Goal: Obtain resource: Download file/media

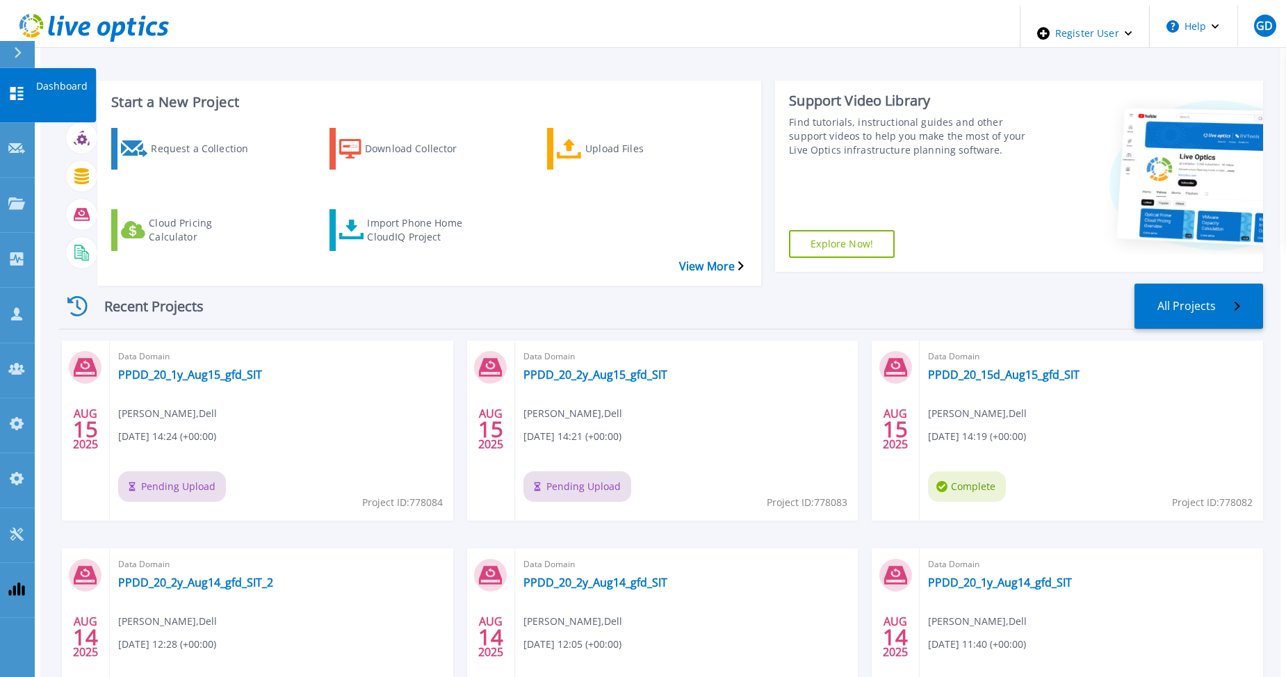
click at [15, 87] on icon at bounding box center [16, 93] width 13 height 13
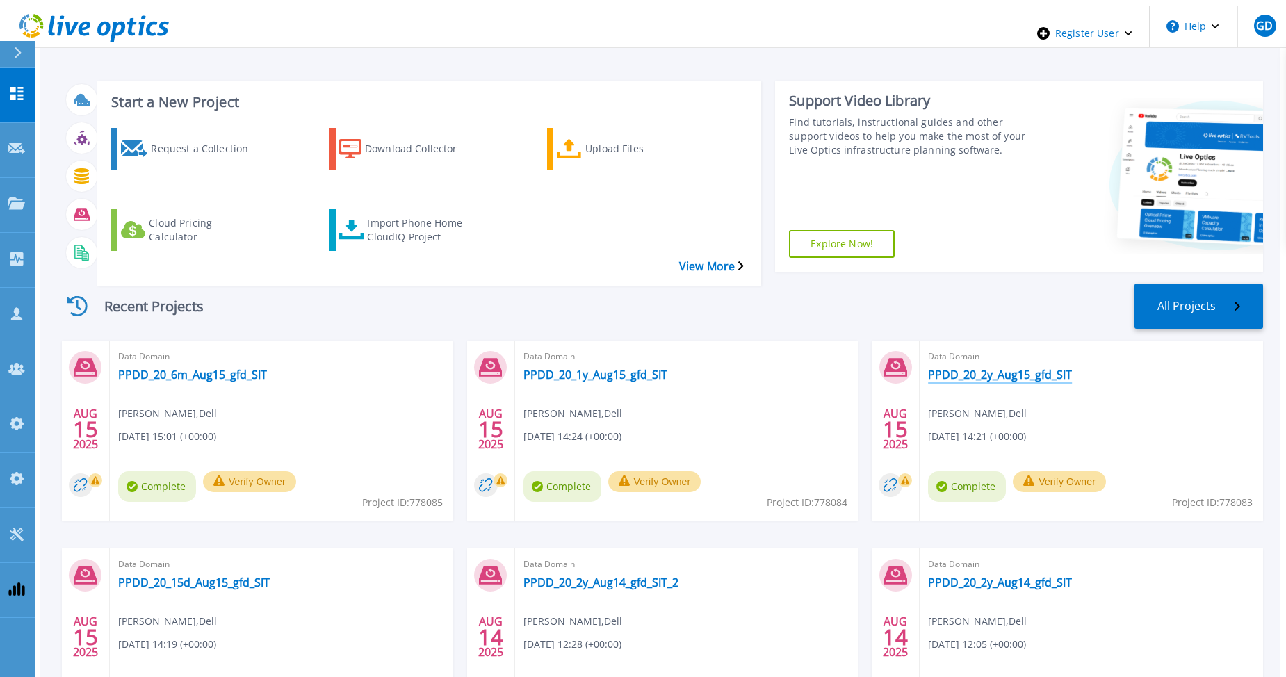
click at [995, 368] on link "PPDD_20_2y_Aug15_gfd_SIT" at bounding box center [1000, 375] width 144 height 14
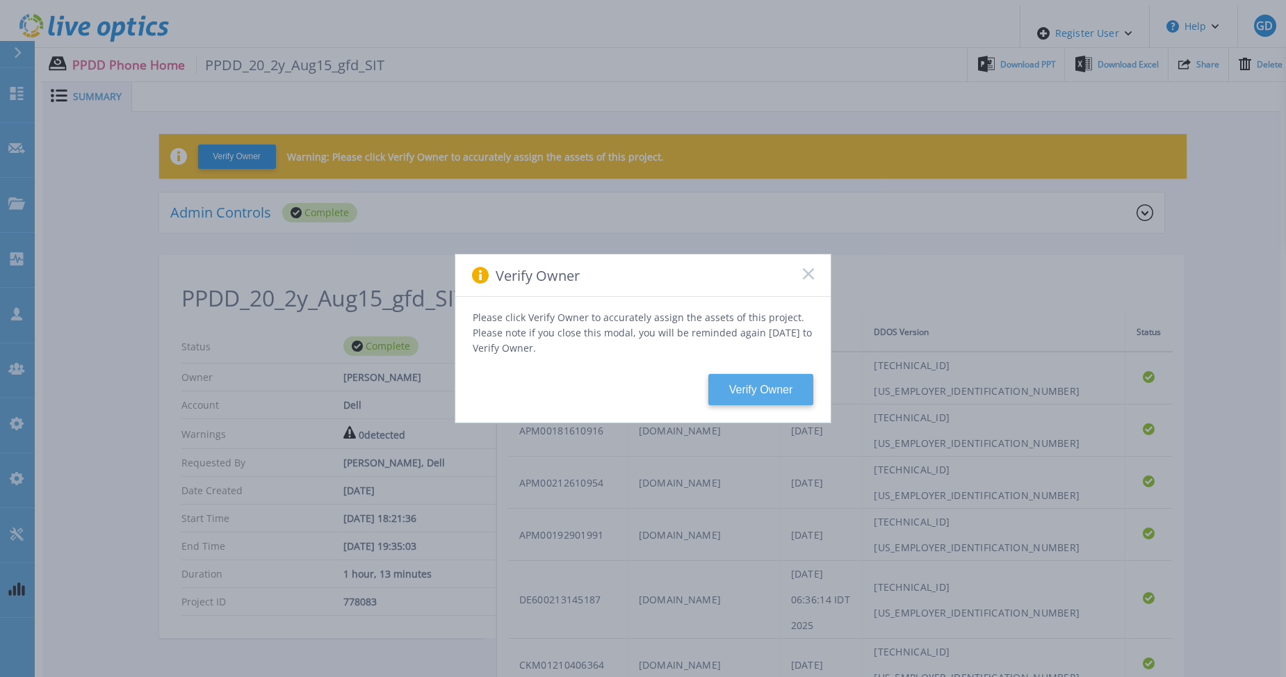
click at [738, 382] on button "Verify Owner" at bounding box center [760, 389] width 105 height 31
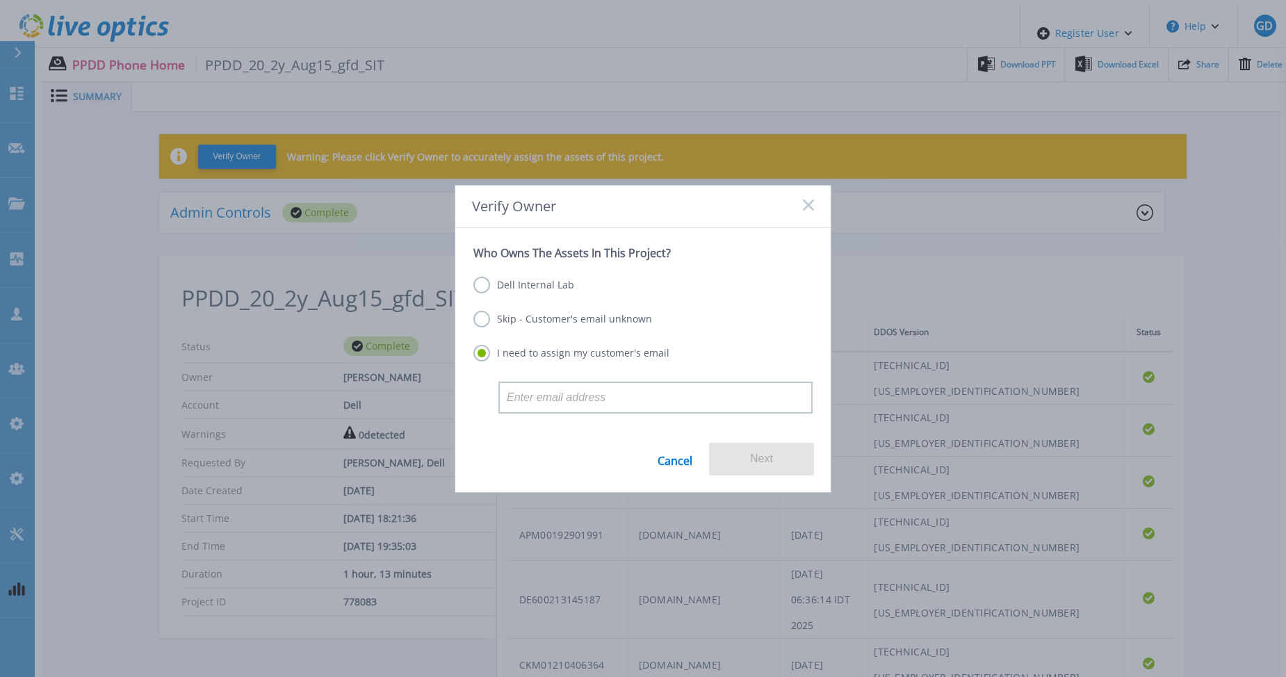
click at [566, 286] on label "Dell Internal Lab" at bounding box center [523, 285] width 101 height 17
click at [0, 0] on input "Dell Internal Lab" at bounding box center [0, 0] width 0 height 0
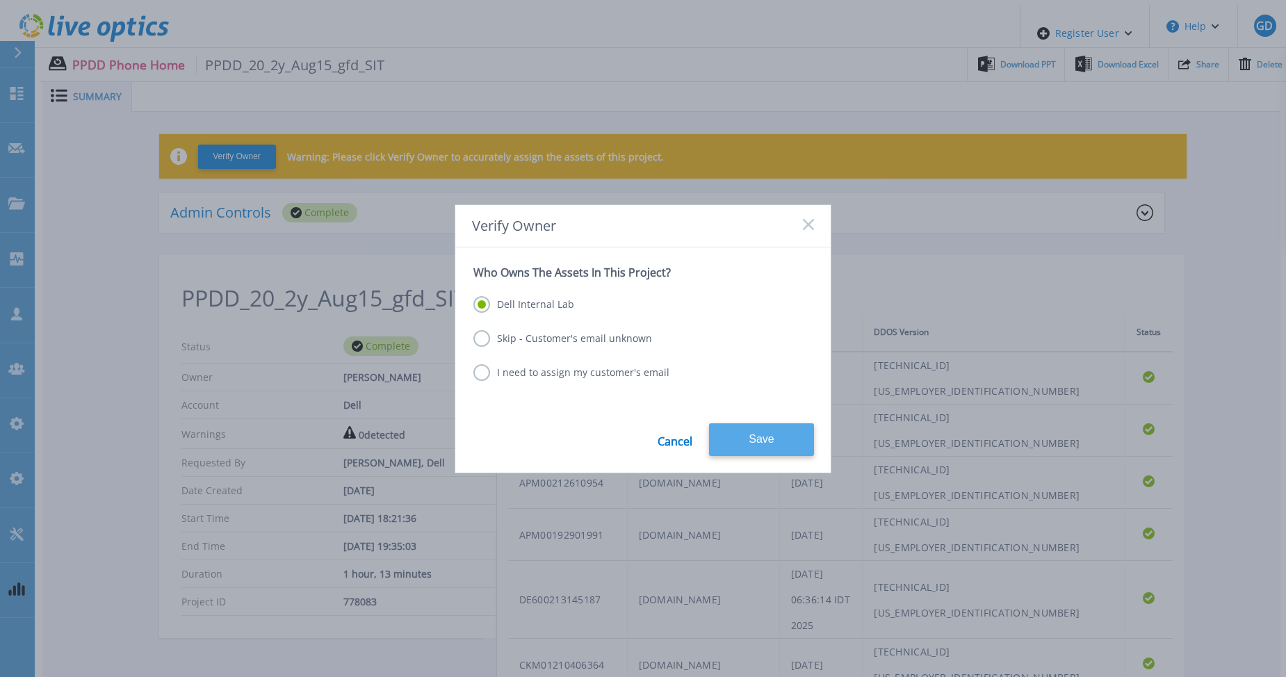
click at [760, 428] on button "Save" at bounding box center [761, 439] width 105 height 33
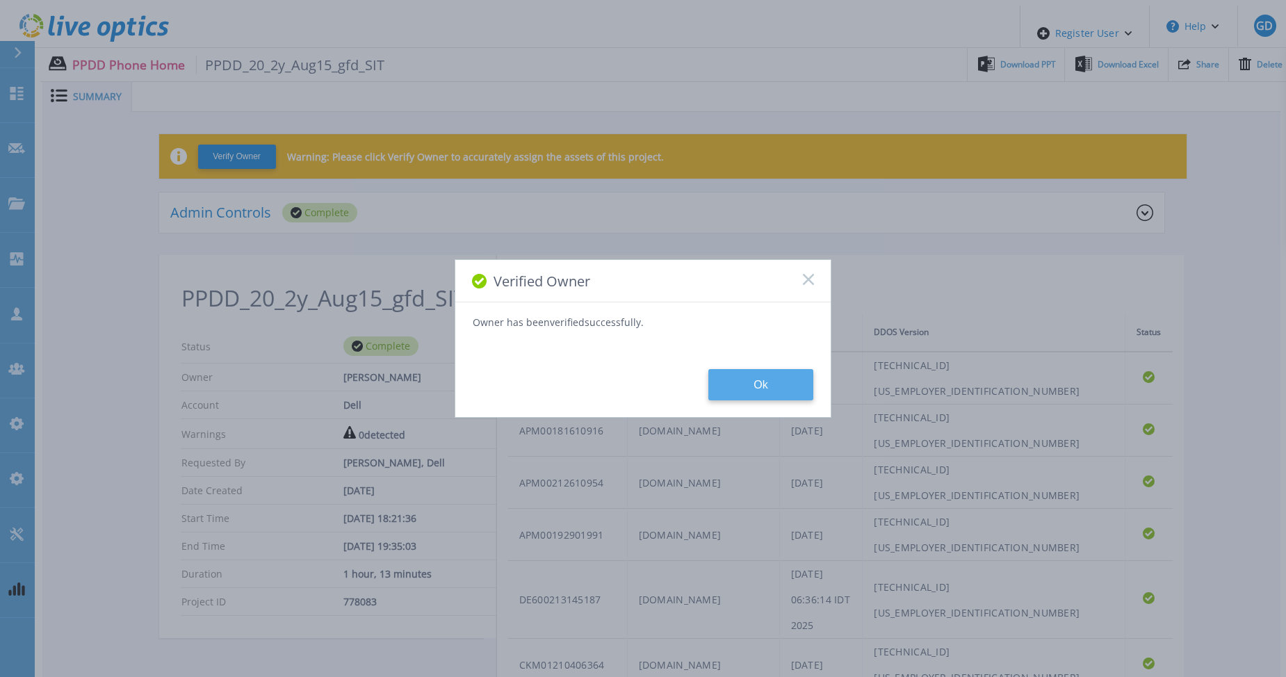
click at [775, 382] on button "Ok" at bounding box center [760, 384] width 105 height 31
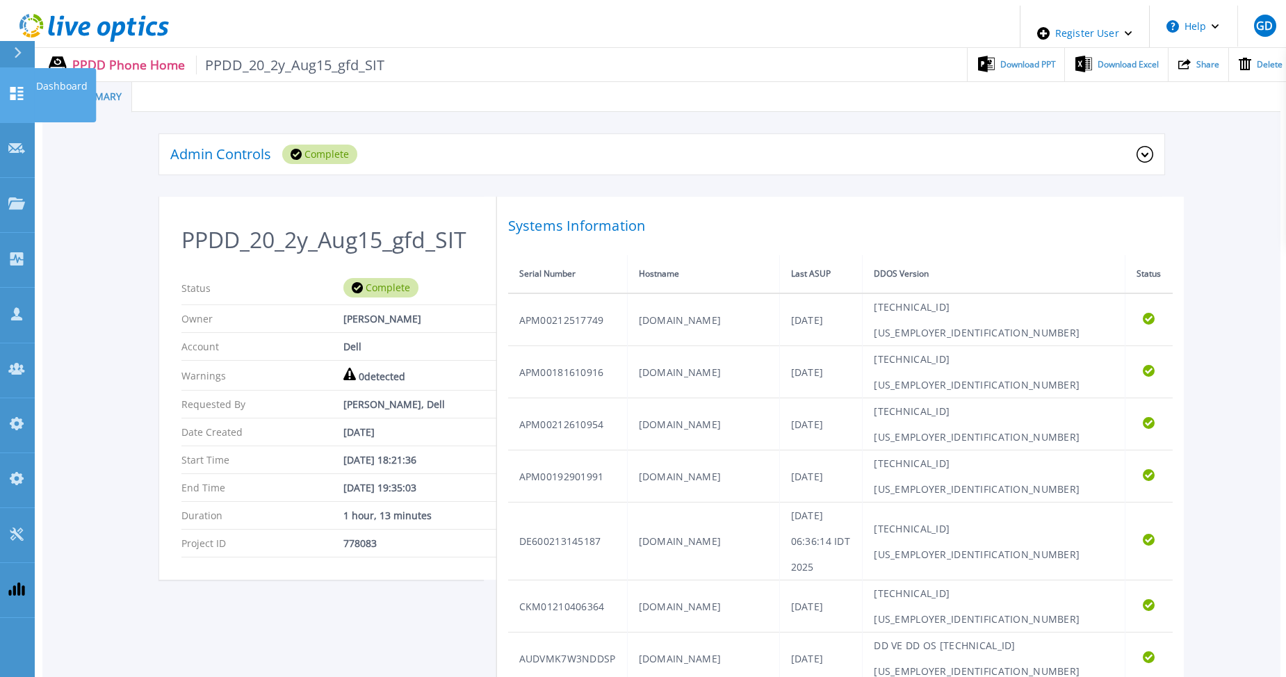
click at [18, 87] on icon at bounding box center [16, 93] width 13 height 13
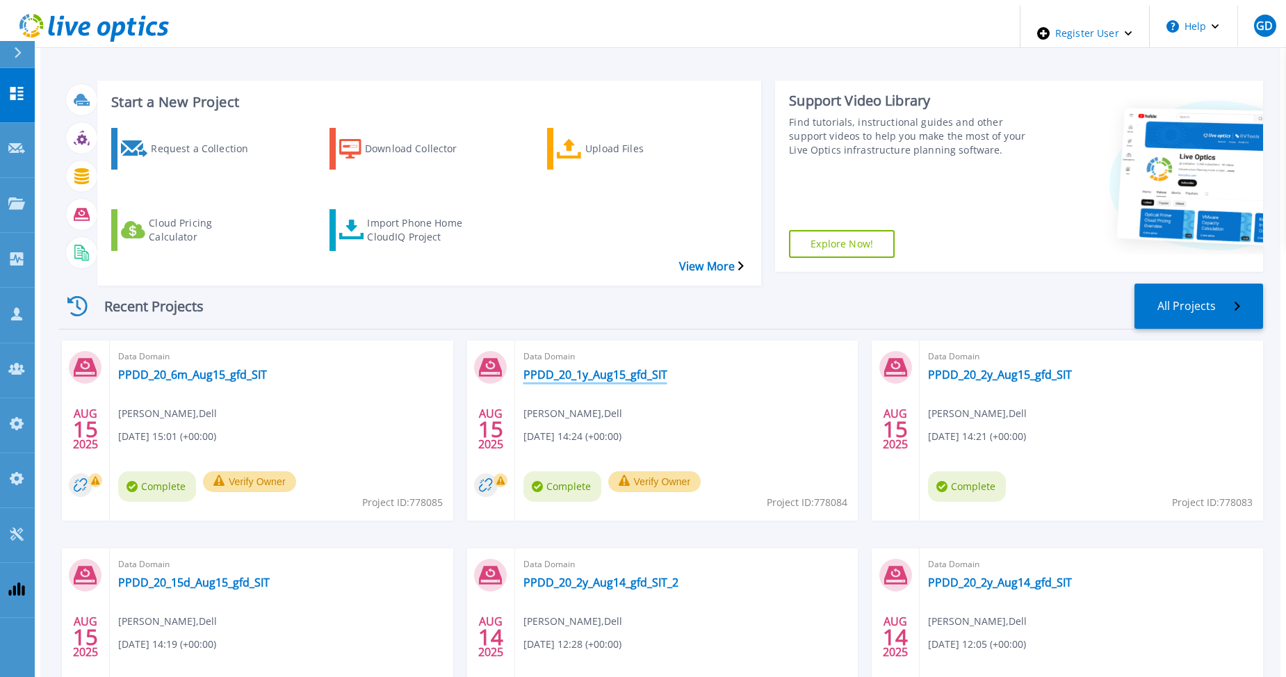
click at [571, 368] on link "PPDD_20_1y_Aug15_gfd_SIT" at bounding box center [595, 375] width 144 height 14
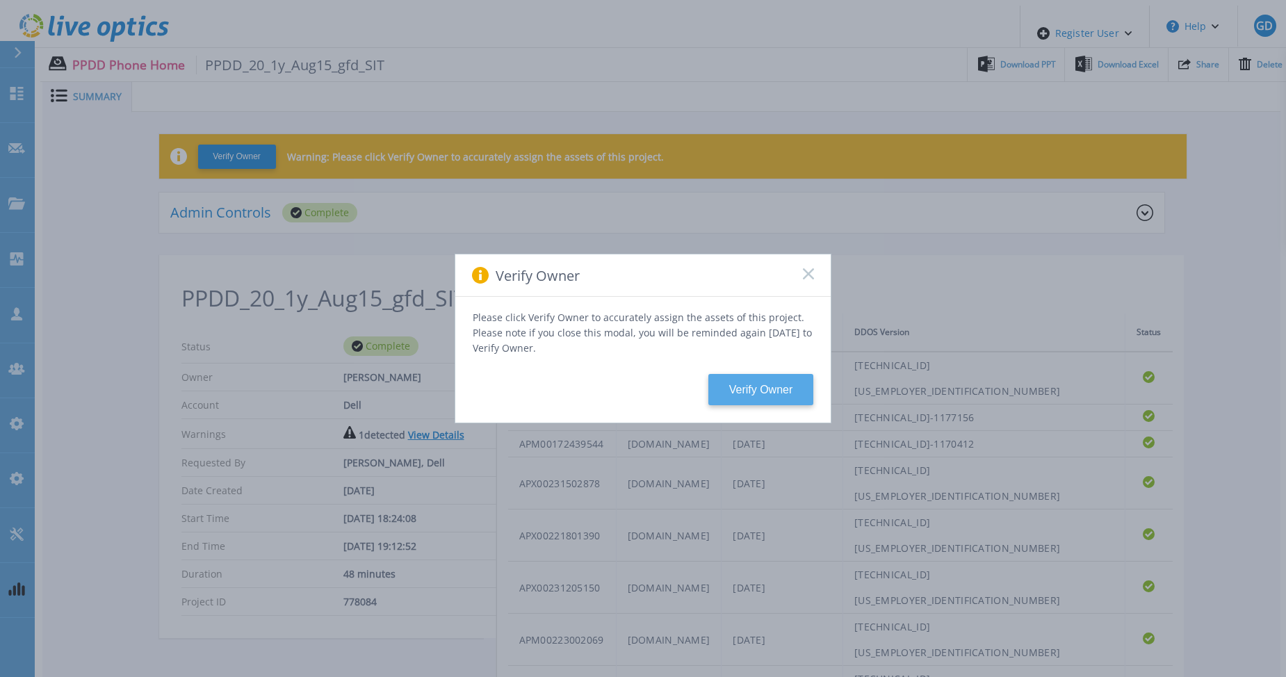
click at [773, 379] on button "Verify Owner" at bounding box center [760, 389] width 105 height 31
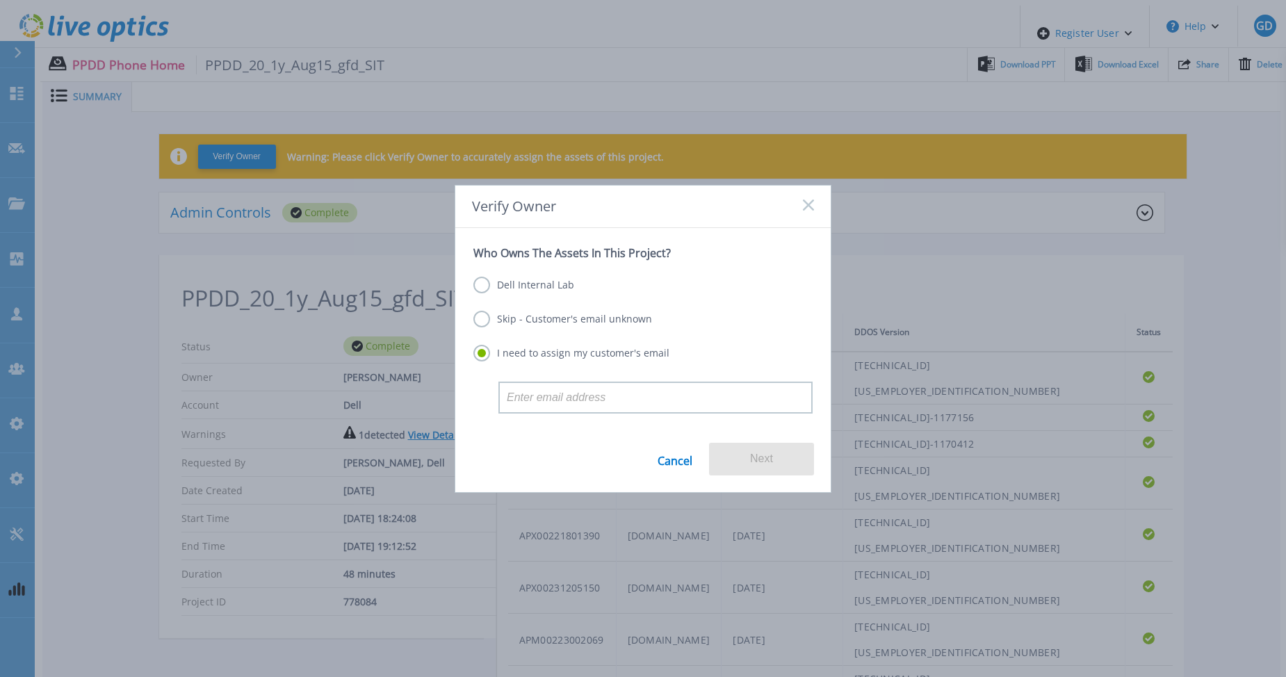
click at [481, 288] on label "Dell Internal Lab" at bounding box center [523, 285] width 101 height 17
click at [0, 0] on input "Dell Internal Lab" at bounding box center [0, 0] width 0 height 0
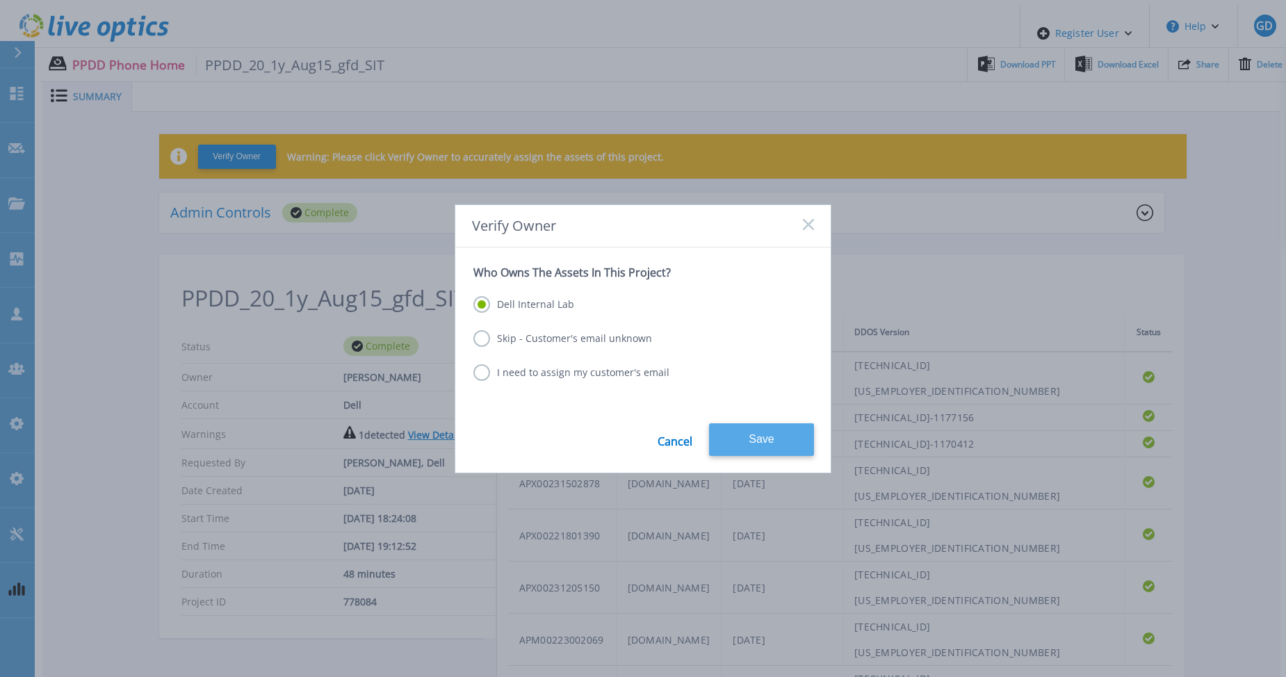
click at [757, 439] on button "Save" at bounding box center [761, 439] width 105 height 33
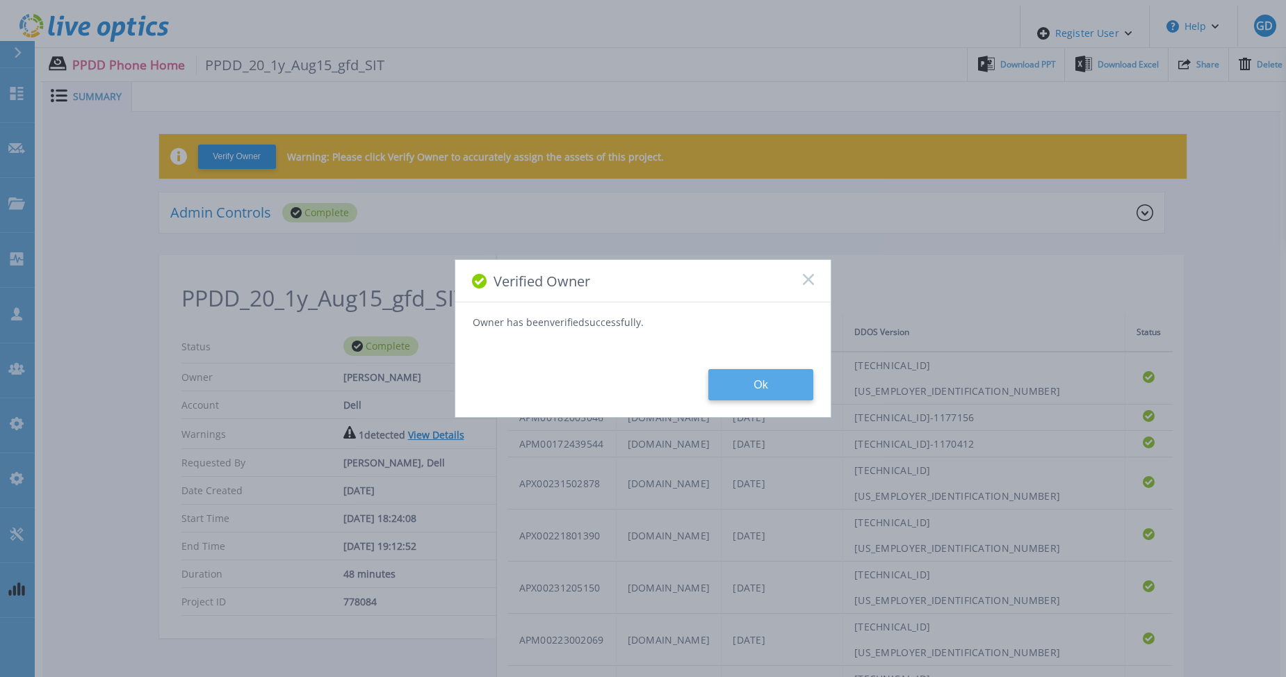
click at [752, 394] on button "Ok" at bounding box center [760, 384] width 105 height 31
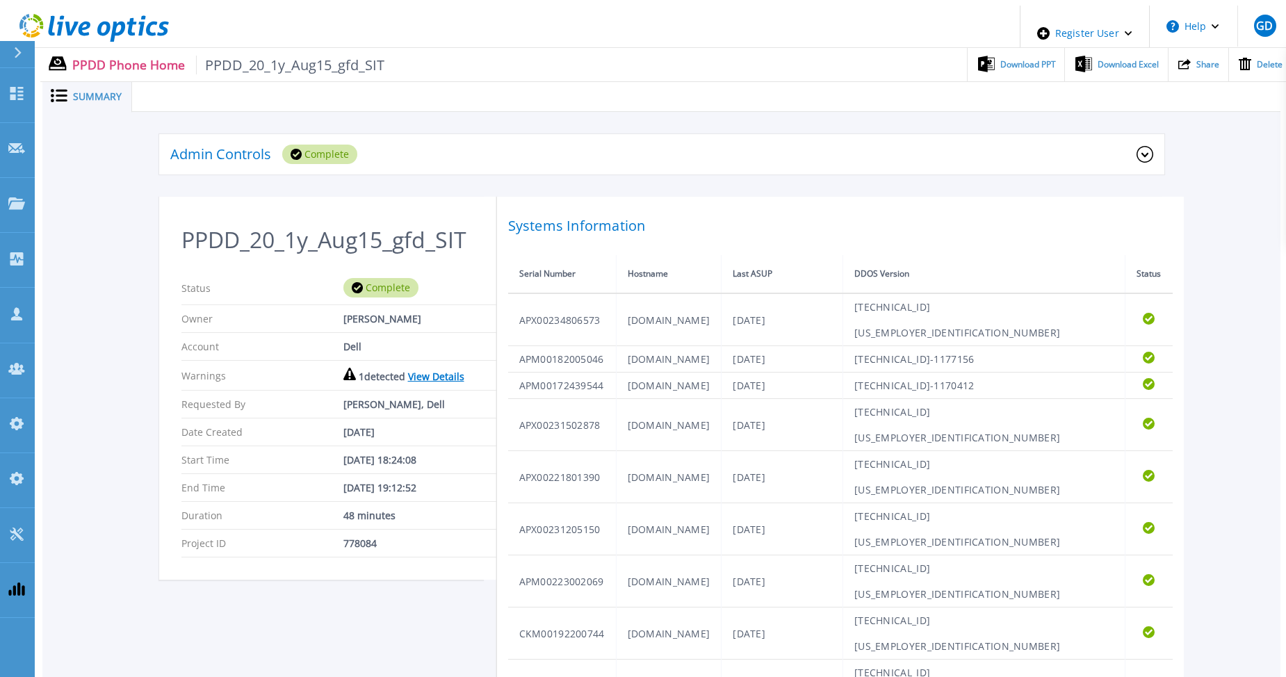
click at [408, 383] on link "View Details" at bounding box center [436, 376] width 56 height 13
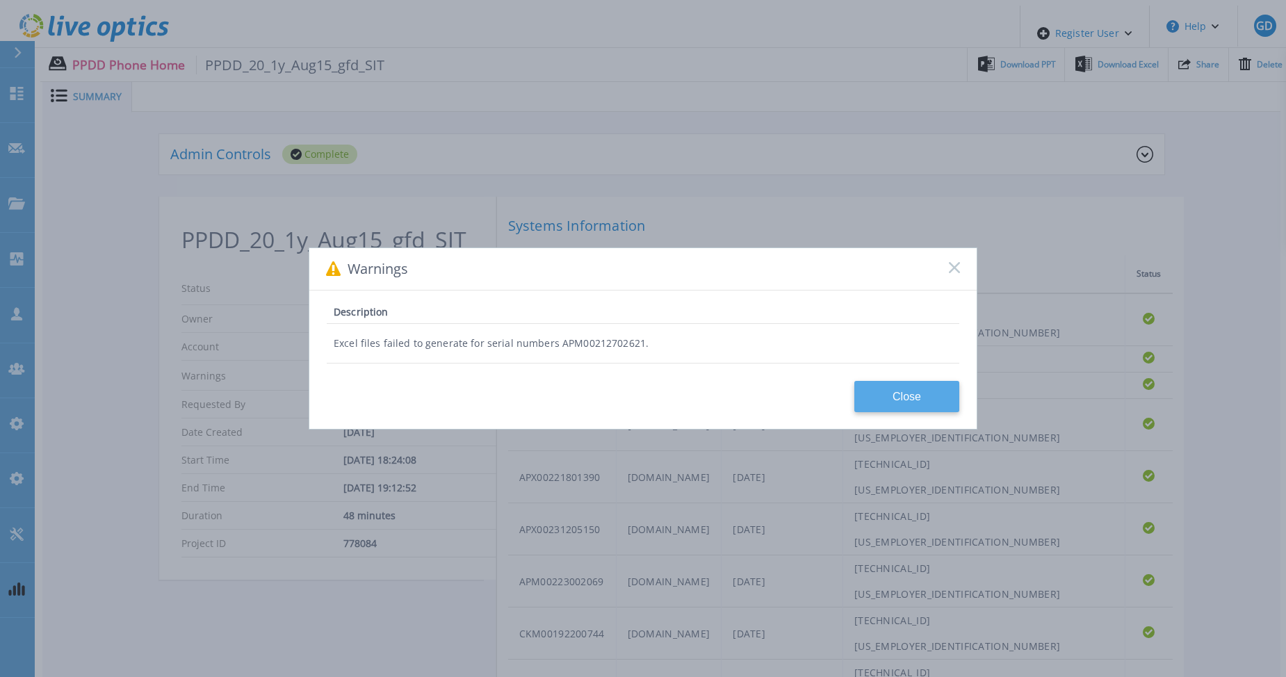
click at [877, 394] on button "Close" at bounding box center [906, 396] width 105 height 31
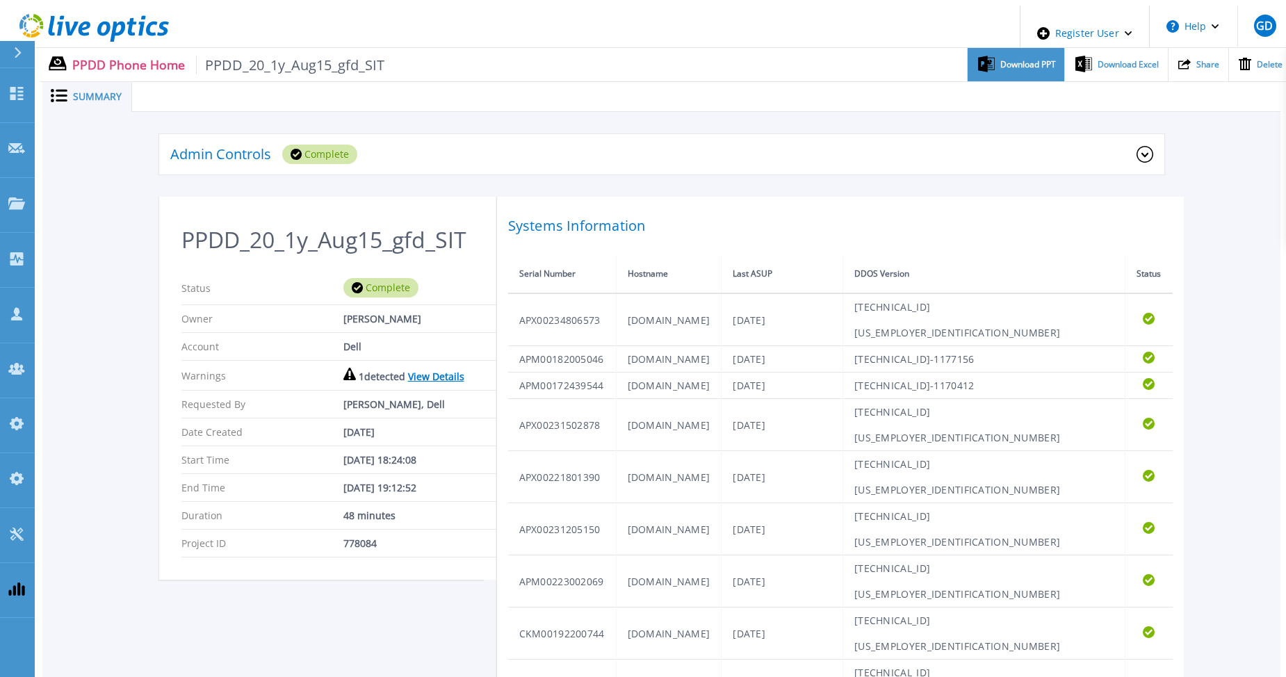
click at [1006, 60] on span "Download PPT" at bounding box center [1028, 64] width 56 height 8
click at [1101, 63] on span "Download Excel" at bounding box center [1127, 64] width 61 height 8
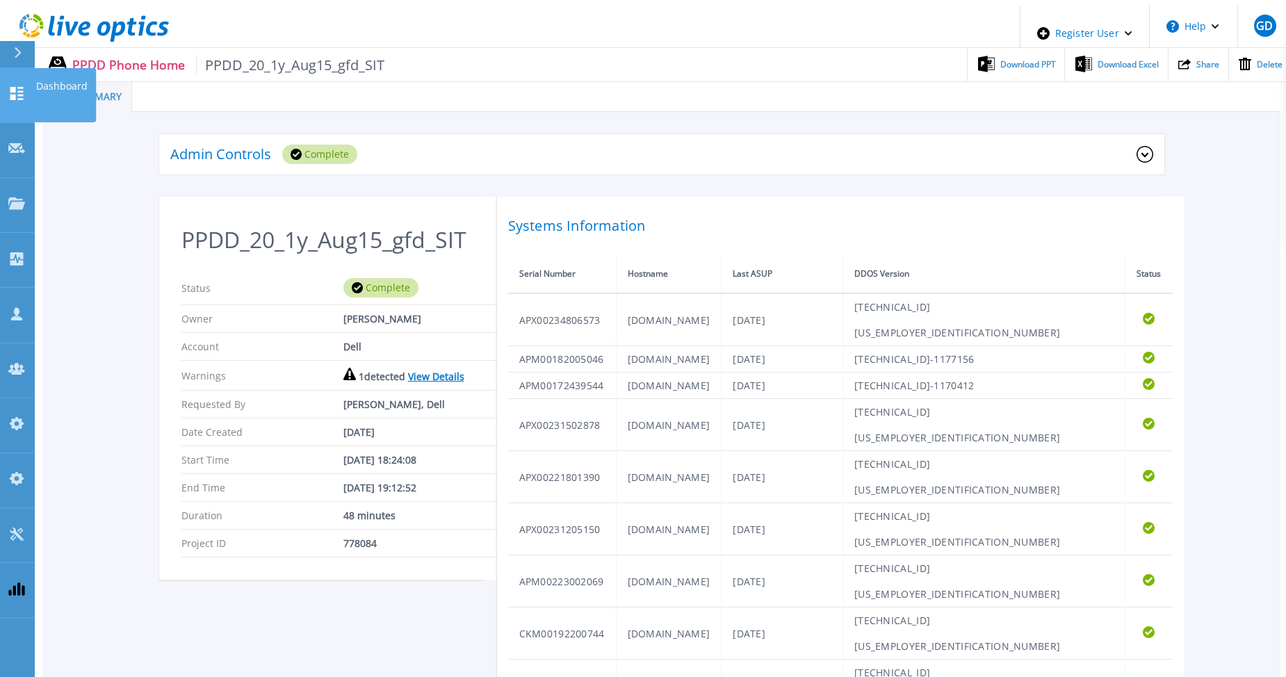
click at [23, 88] on icon at bounding box center [16, 93] width 13 height 13
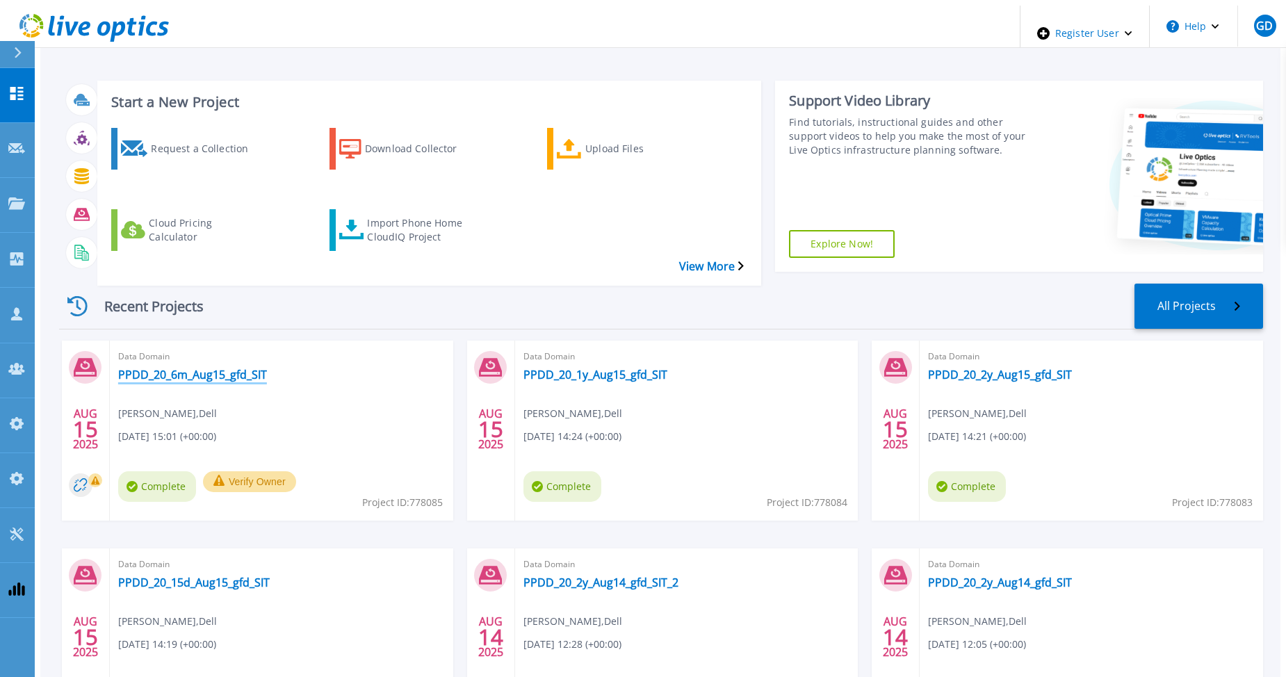
click at [133, 368] on link "PPDD_20_6m_Aug15_gfd_SIT" at bounding box center [192, 375] width 149 height 14
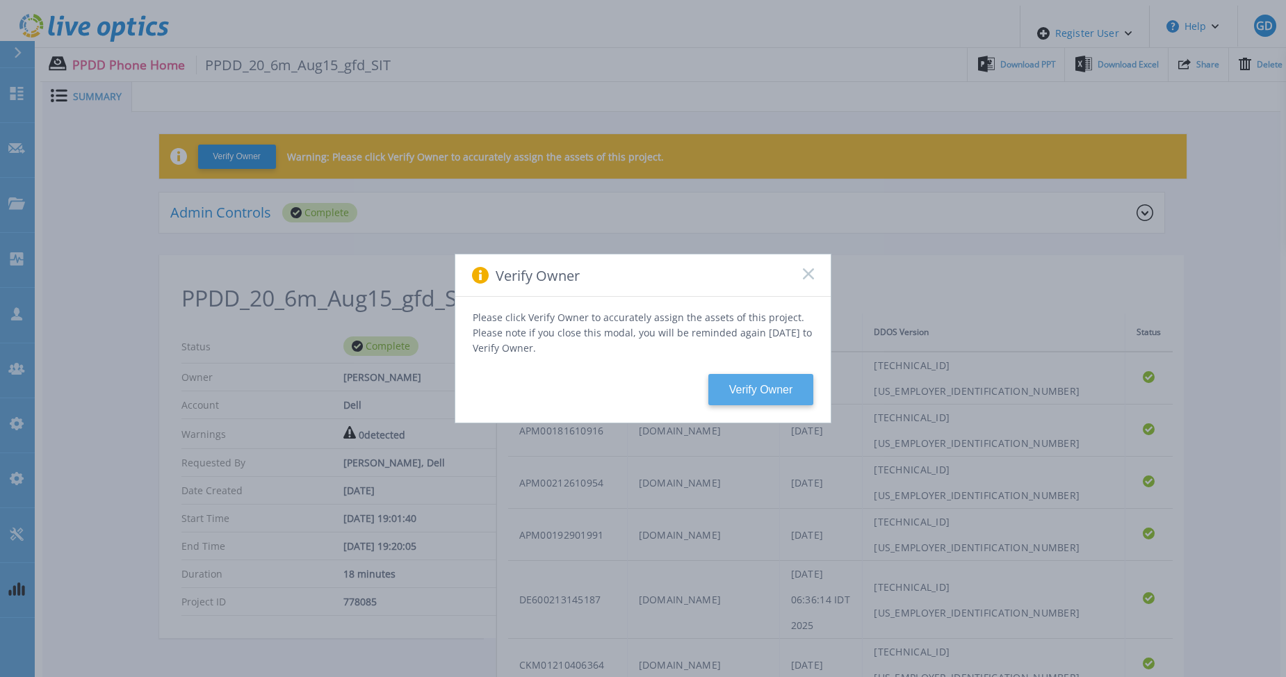
click at [753, 391] on button "Verify Owner" at bounding box center [760, 389] width 105 height 31
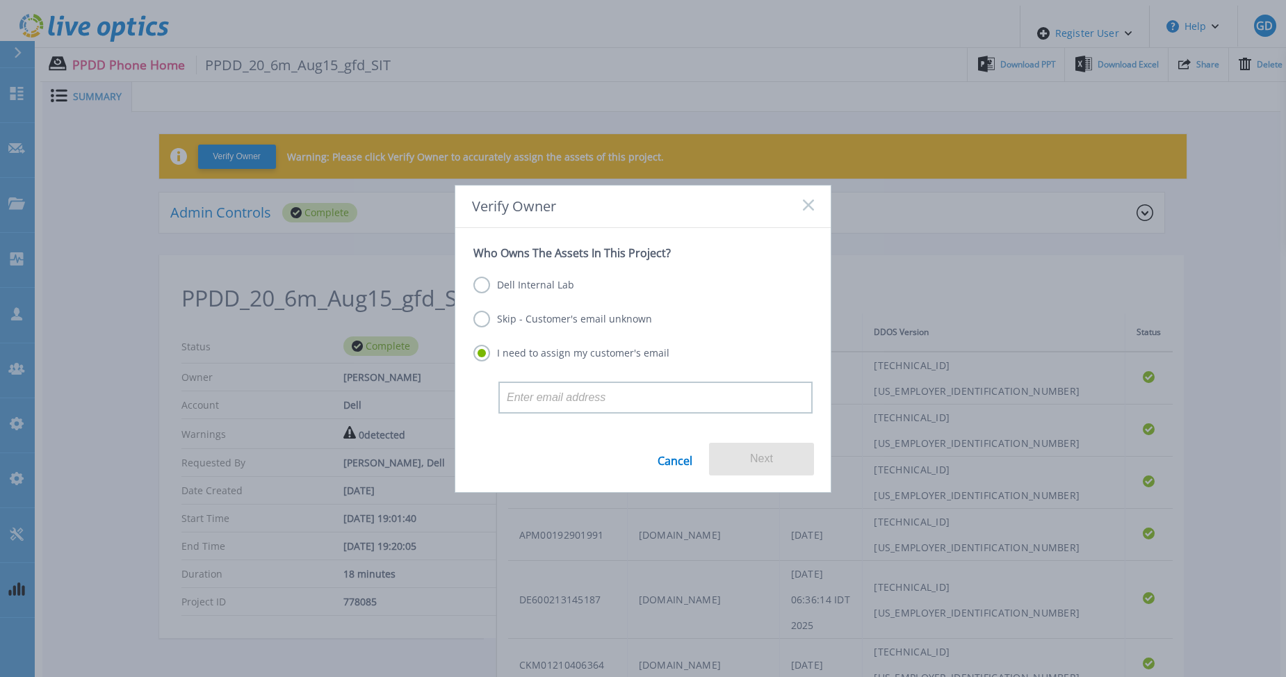
click at [547, 283] on label "Dell Internal Lab" at bounding box center [523, 285] width 101 height 17
click at [0, 0] on input "Dell Internal Lab" at bounding box center [0, 0] width 0 height 0
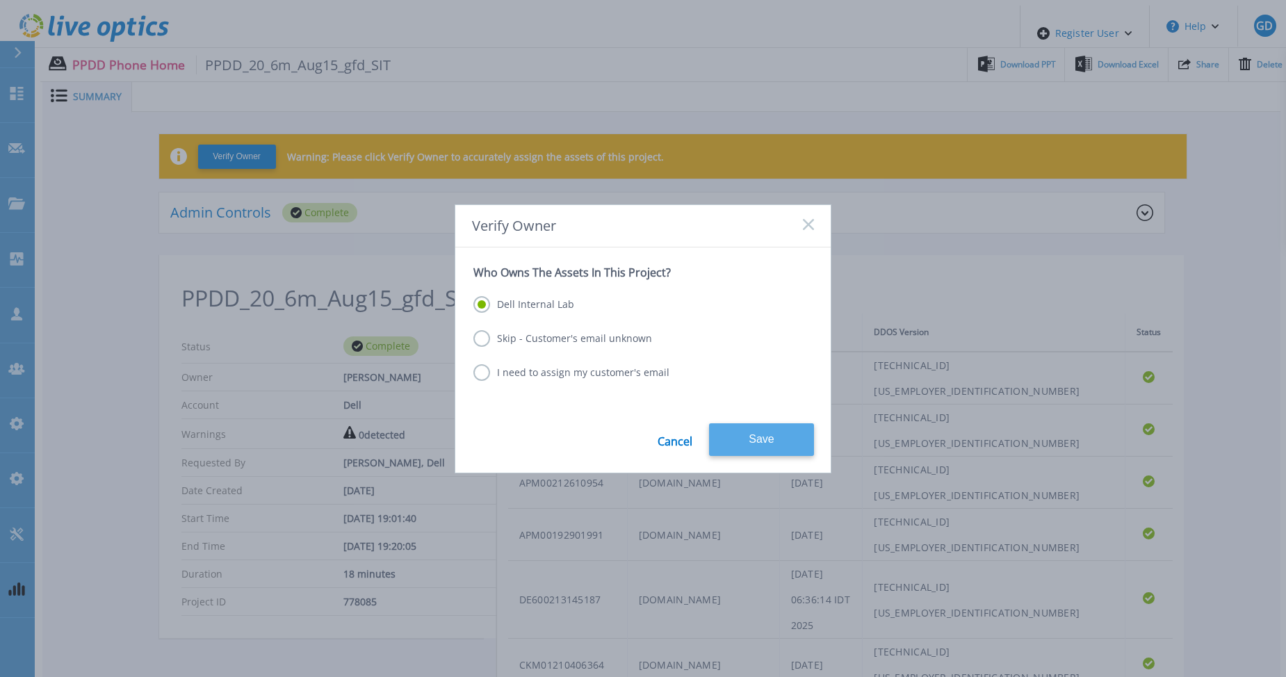
click at [746, 435] on button "Save" at bounding box center [761, 439] width 105 height 33
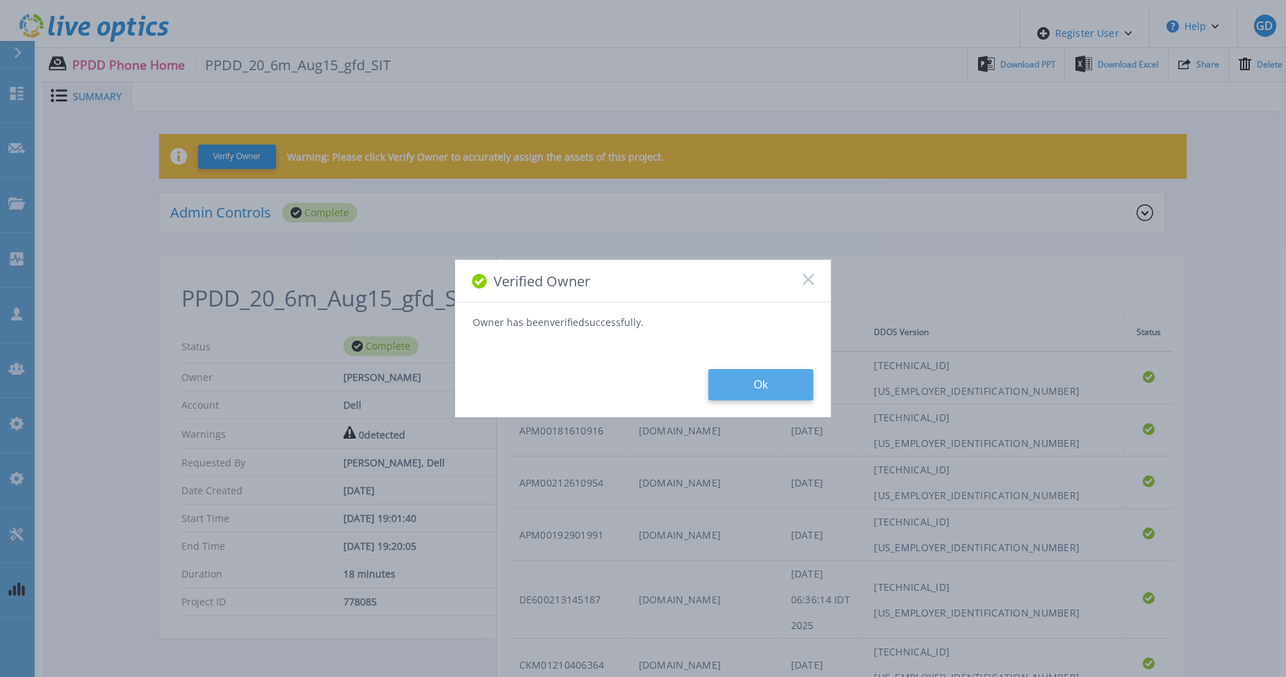
click at [761, 390] on button "Ok" at bounding box center [760, 384] width 105 height 31
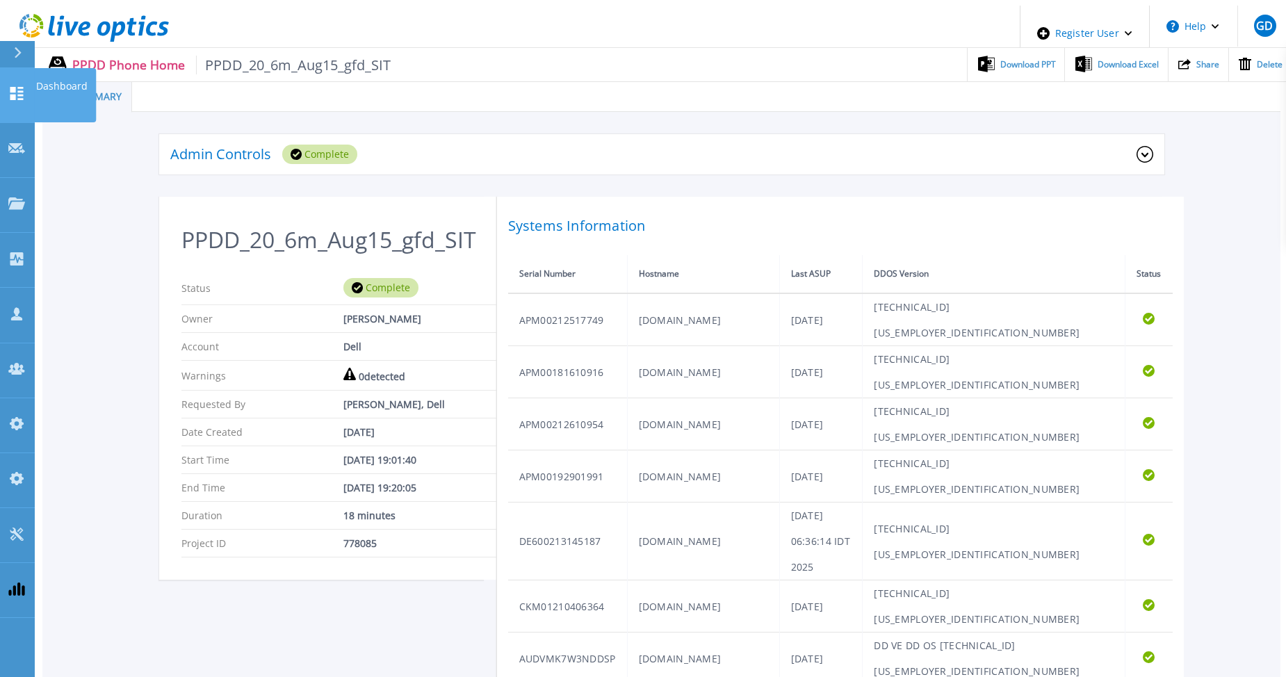
click at [23, 72] on link "Dashboard Dashboard" at bounding box center [17, 95] width 35 height 55
